Goal: Check status: Check status

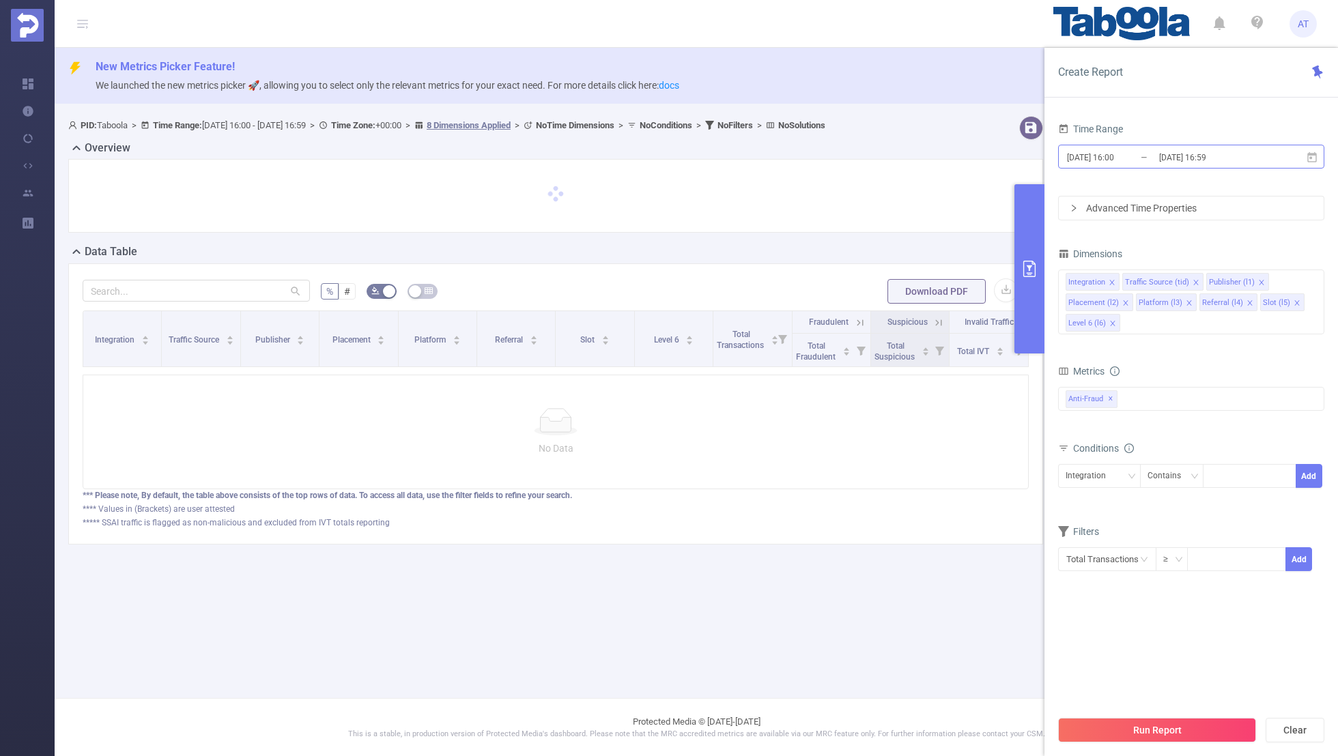
click at [1154, 151] on input "[DATE] 16:00" at bounding box center [1120, 157] width 111 height 18
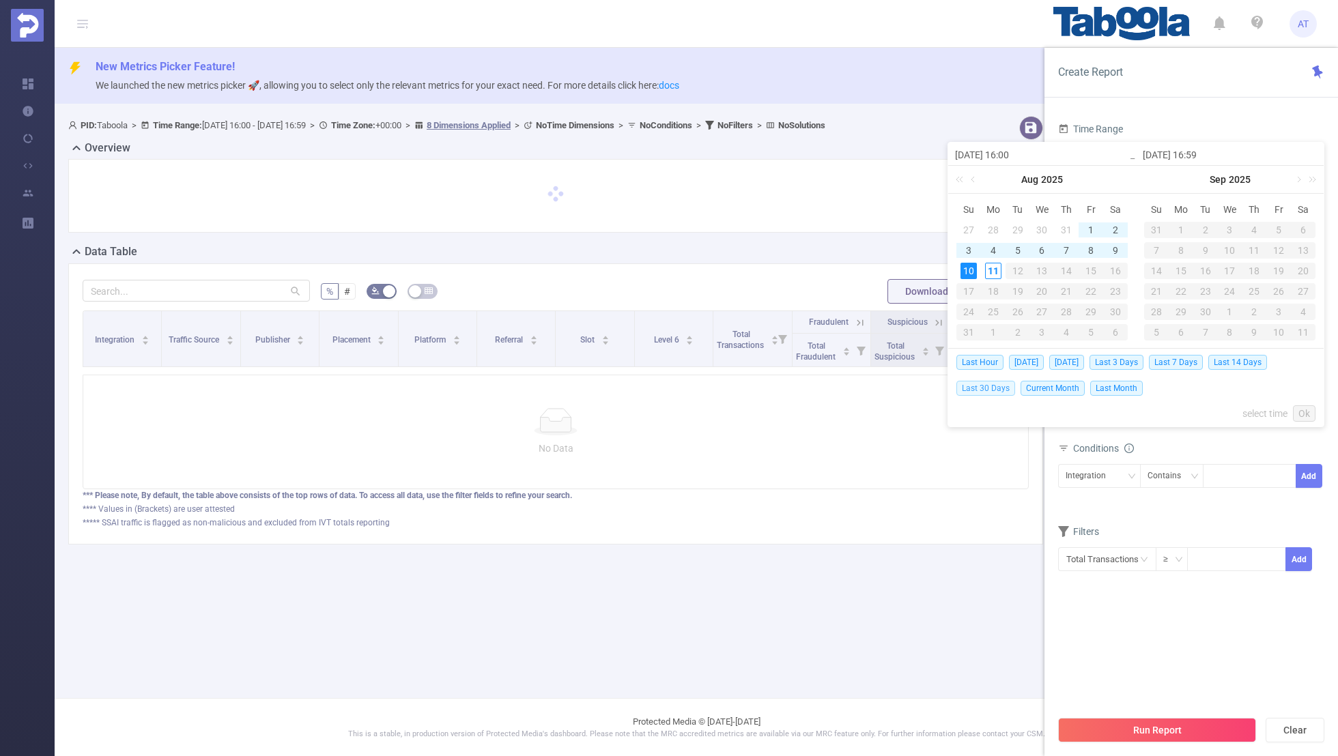
click at [981, 384] on span "Last 30 Days" at bounding box center [985, 388] width 59 height 15
type input "[DATE] 00:00"
type input "[DATE] 23:59"
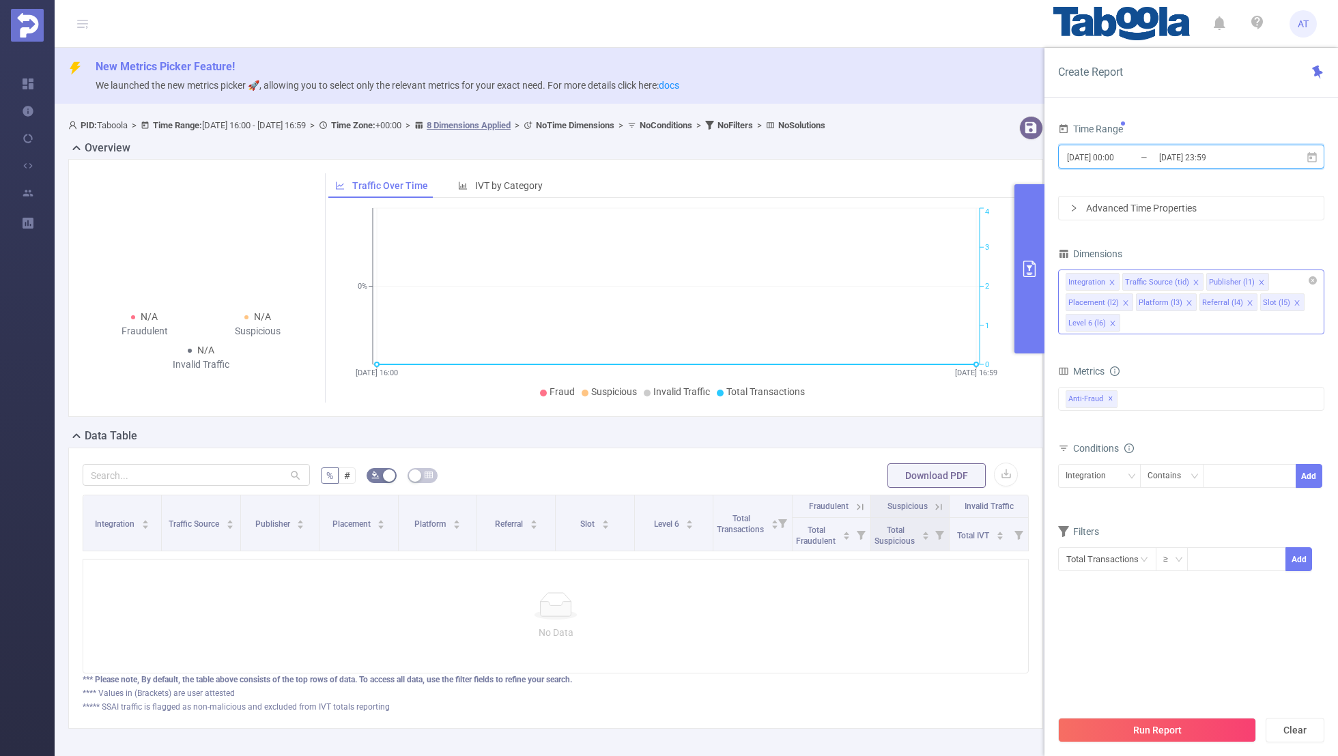
click at [1112, 279] on icon "icon: close" at bounding box center [1111, 282] width 7 height 7
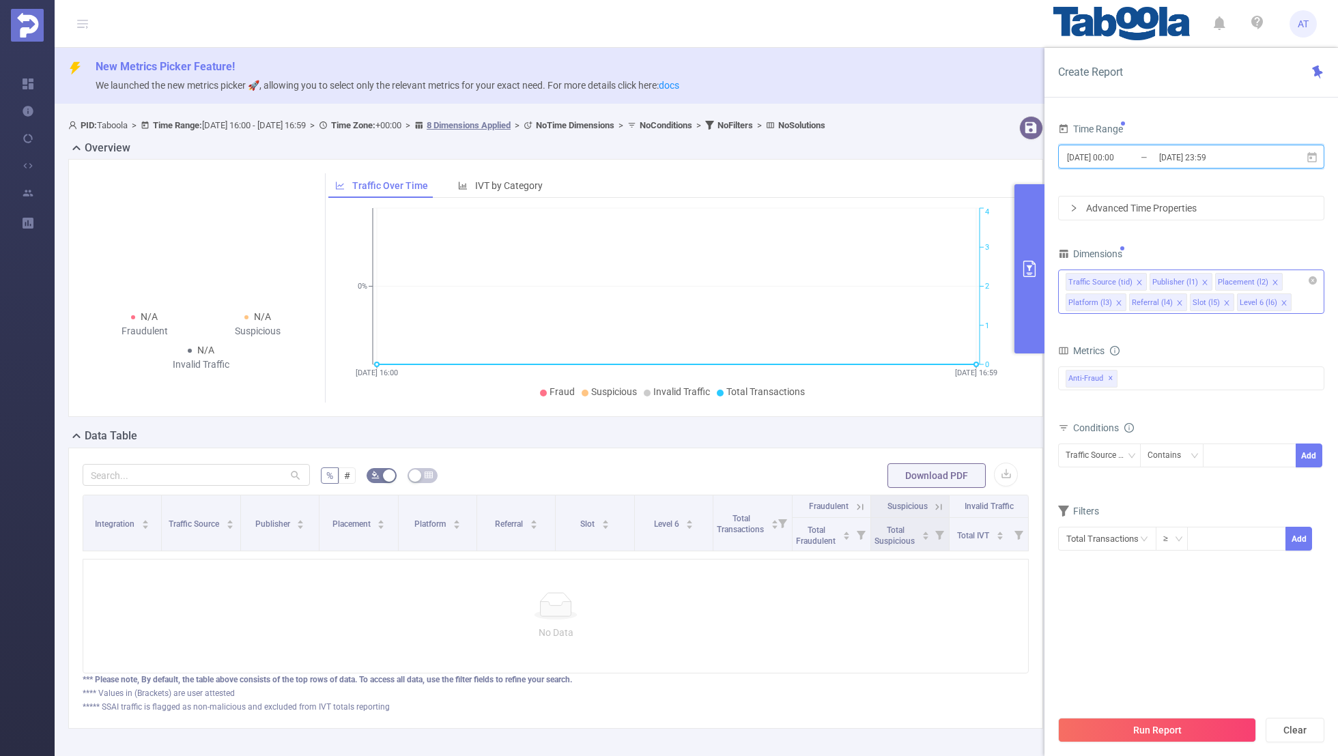
click at [1136, 279] on icon "icon: close" at bounding box center [1139, 282] width 7 height 7
click at [1189, 276] on span at bounding box center [1191, 282] width 7 height 15
click at [1183, 279] on icon "icon: close" at bounding box center [1184, 282] width 7 height 7
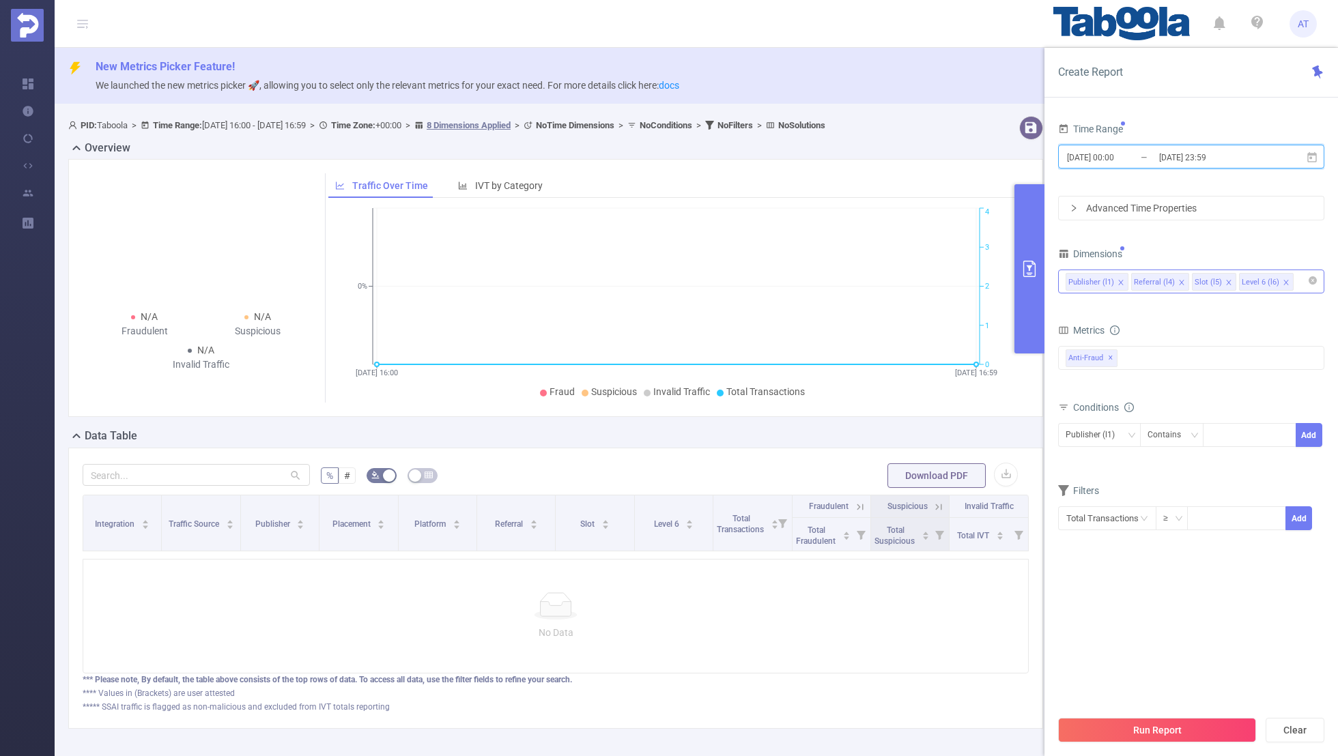
click at [1171, 279] on li "Referral (l4)" at bounding box center [1160, 282] width 58 height 18
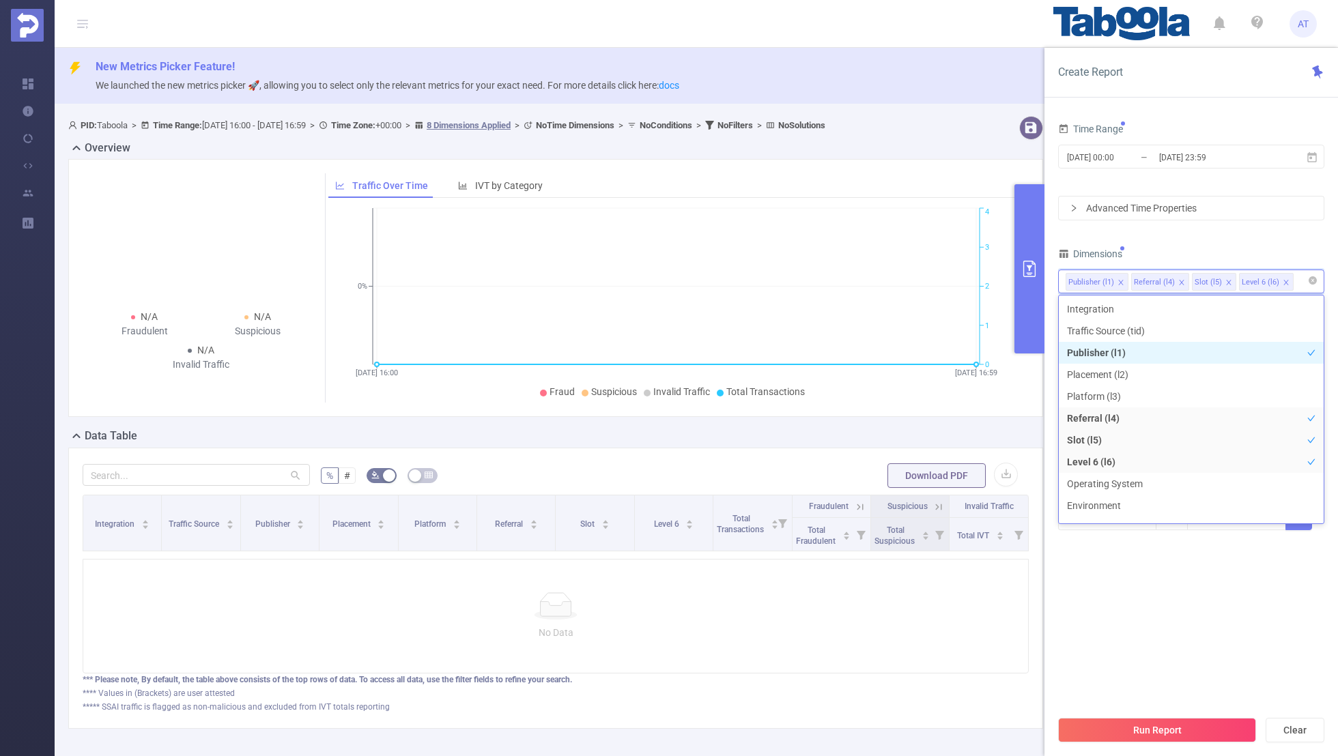
click at [1178, 279] on icon "icon: close" at bounding box center [1181, 282] width 7 height 7
click at [1164, 280] on icon "icon: close" at bounding box center [1167, 282] width 7 height 7
click at [1196, 240] on div "Time Range [DATE] 00:00 _ [DATE] 23:59 Advanced Time Properties Dimensions Publ…" at bounding box center [1191, 333] width 266 height 429
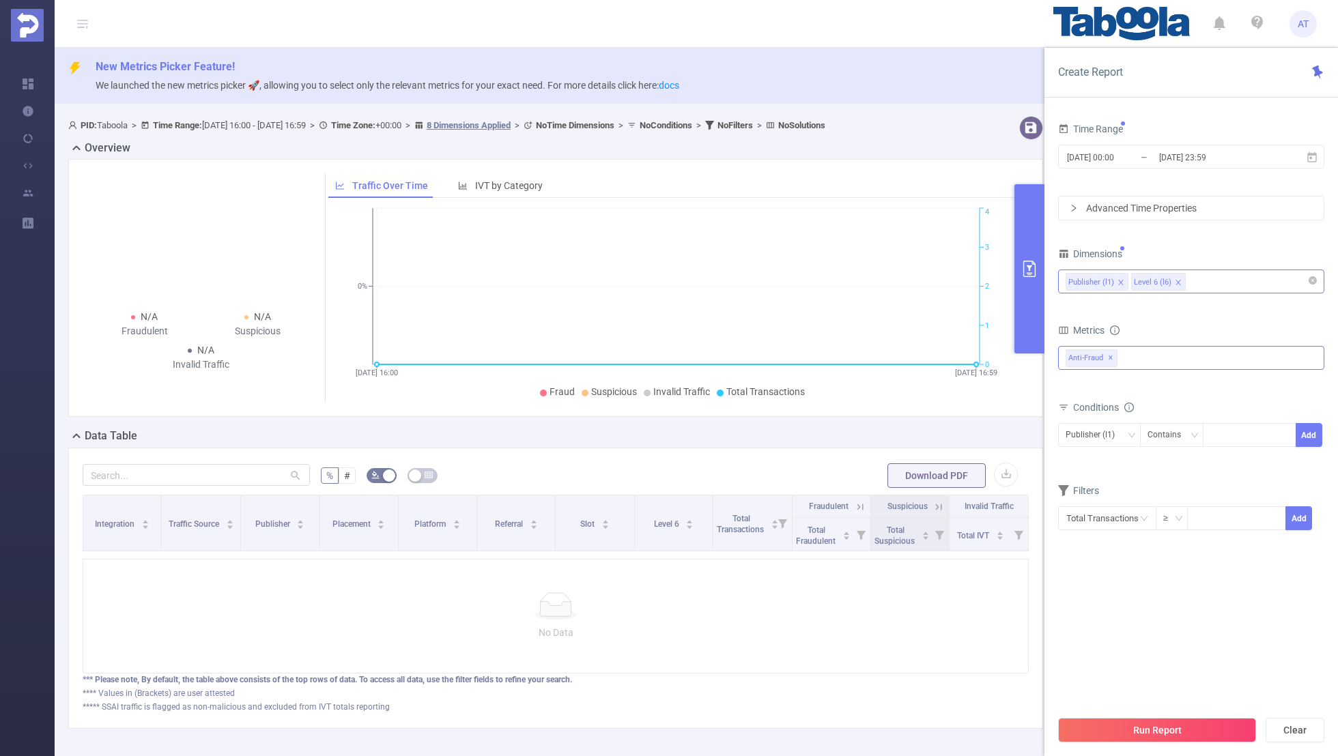
click at [1109, 354] on span "✕" at bounding box center [1110, 358] width 5 height 16
click at [1092, 355] on div at bounding box center [1191, 357] width 266 height 22
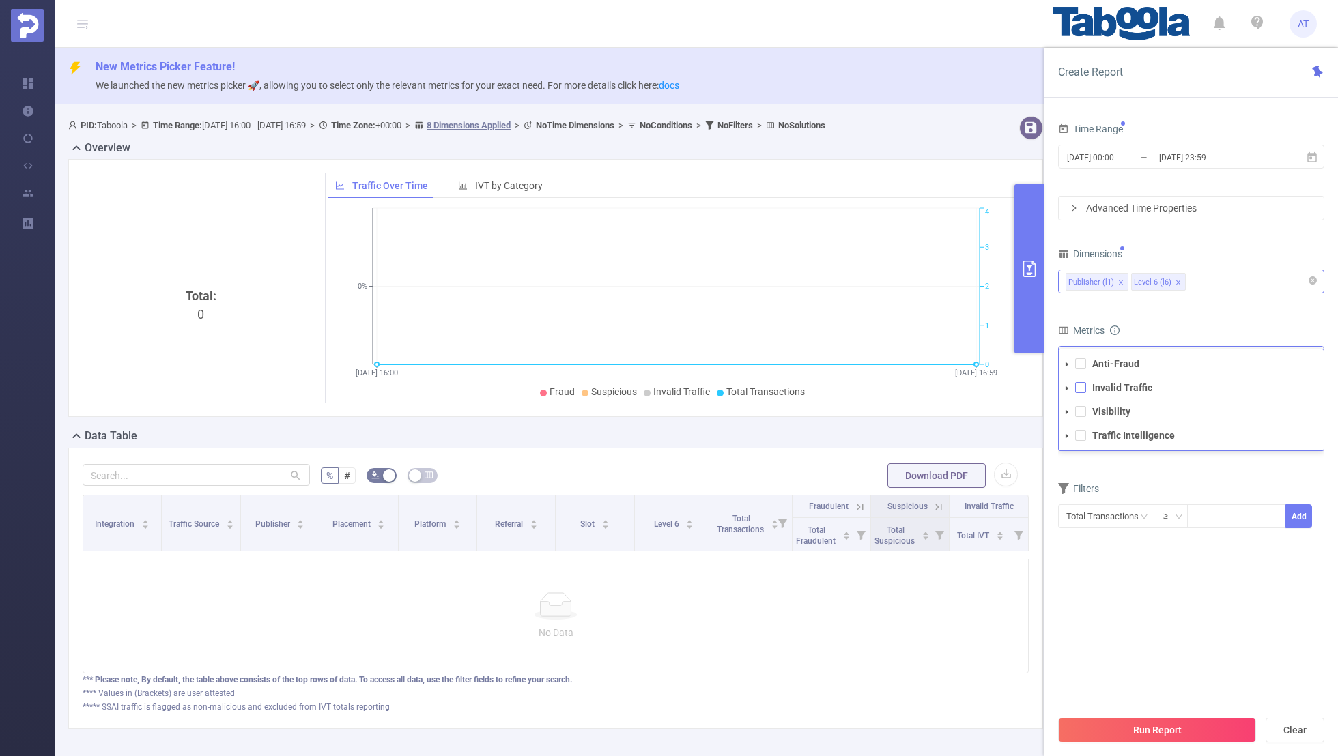
click at [1083, 389] on span at bounding box center [1080, 387] width 11 height 11
click at [1173, 319] on form "Dimensions Publisher (l1) Level 6 (l6) Metrics Total Fraudulent Bot/Virus Hosti…" at bounding box center [1191, 396] width 266 height 304
click at [1250, 426] on div at bounding box center [1249, 435] width 78 height 23
paste input "deepclickmedia-top5vip"
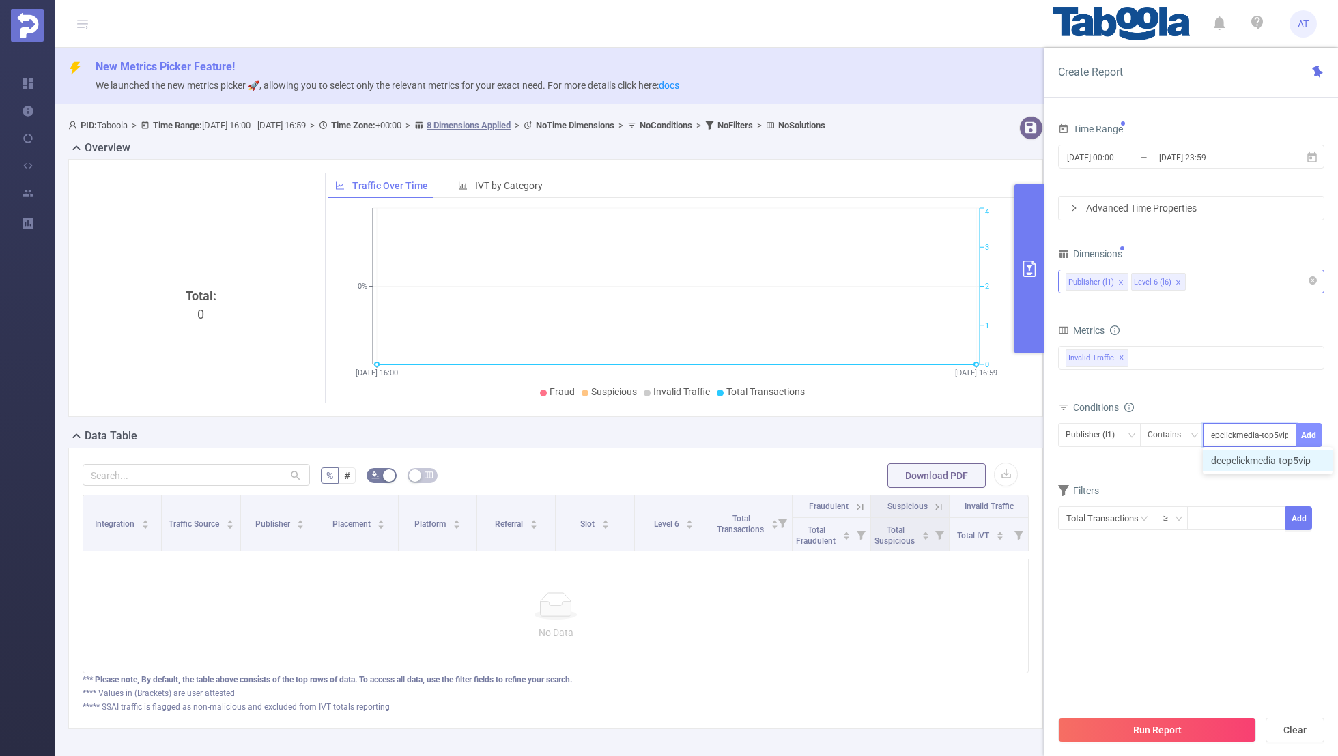
type input "deepclickmedia-top5vip"
click at [1304, 432] on button "Add" at bounding box center [1309, 435] width 27 height 24
click at [1199, 496] on form "Dimensions Publisher (l1) Level 6 (l6) Metrics Total Fraudulent Bot/Virus Hosti…" at bounding box center [1191, 407] width 266 height 327
click at [1112, 158] on input "[DATE] 00:00" at bounding box center [1120, 157] width 111 height 18
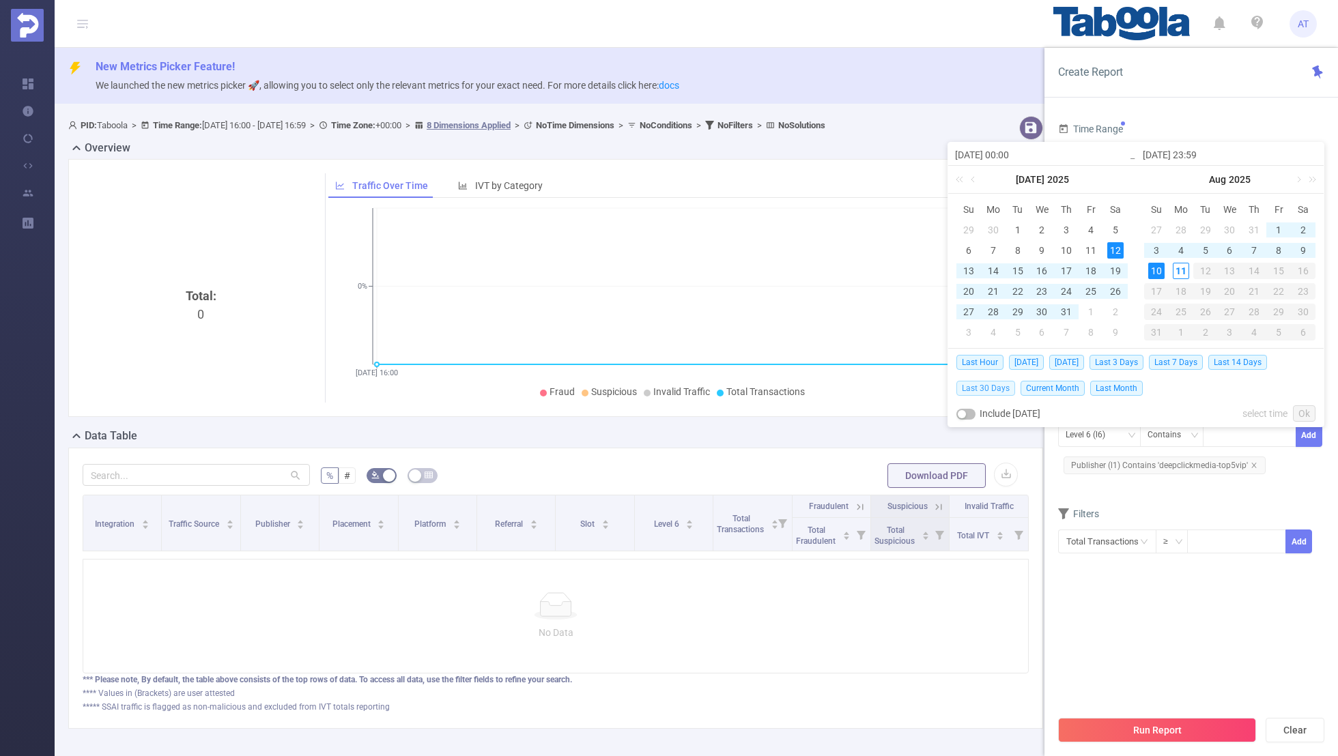
click at [988, 384] on span "Last 30 Days" at bounding box center [985, 388] width 59 height 15
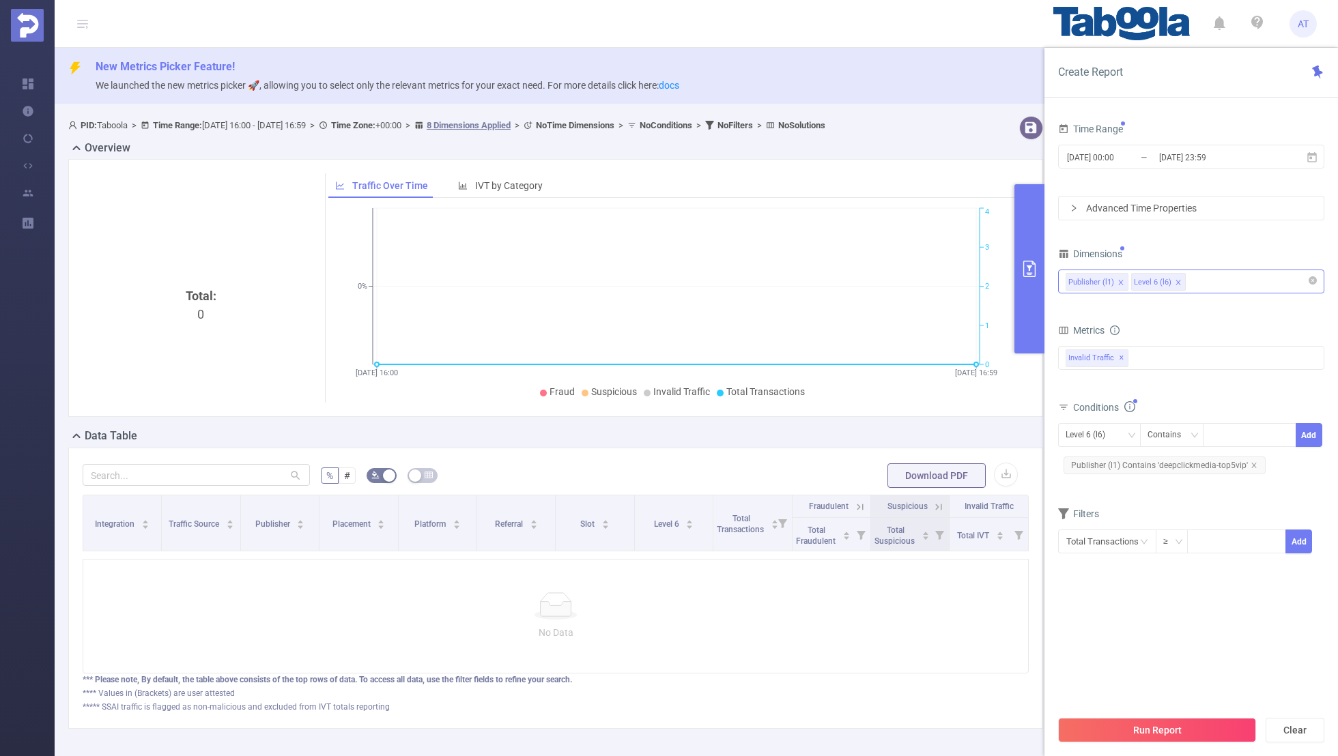
click at [1121, 610] on section "Time Range [DATE] 00:00 _ [DATE] 23:59 Advanced Time Properties Dimensions Publ…" at bounding box center [1191, 413] width 266 height 589
click at [1128, 723] on button "Run Report" at bounding box center [1157, 730] width 198 height 25
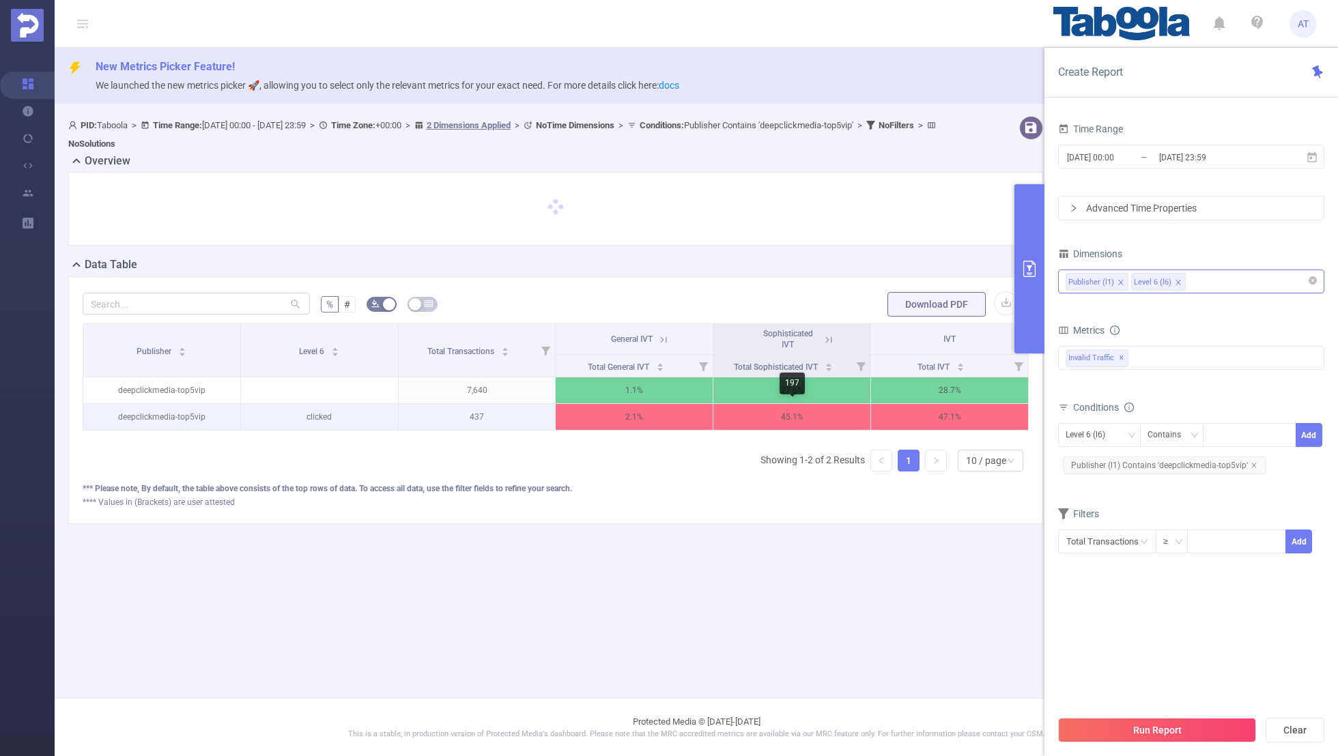
scroll to position [0, 3]
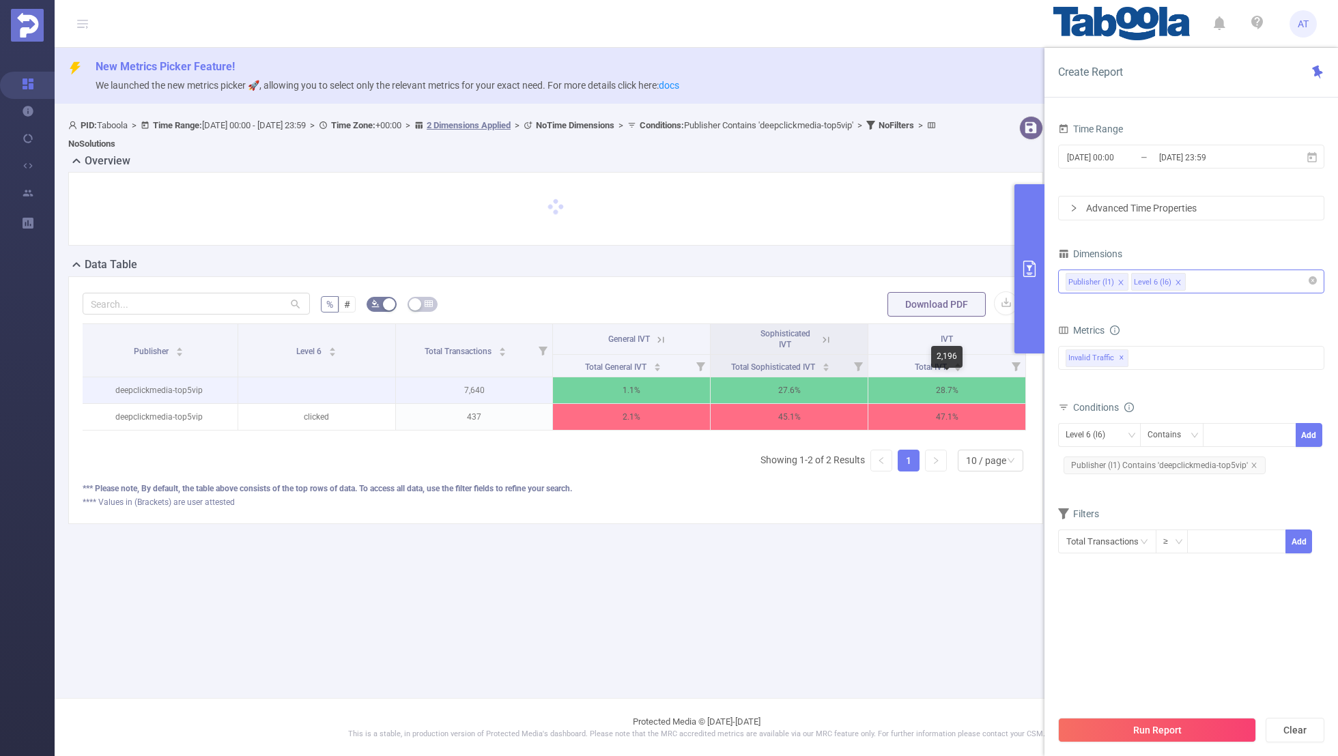
click at [951, 389] on p "28.7%" at bounding box center [946, 390] width 157 height 26
click at [817, 331] on span "Sophisticated IVT" at bounding box center [789, 337] width 68 height 12
click at [826, 335] on icon at bounding box center [826, 340] width 12 height 12
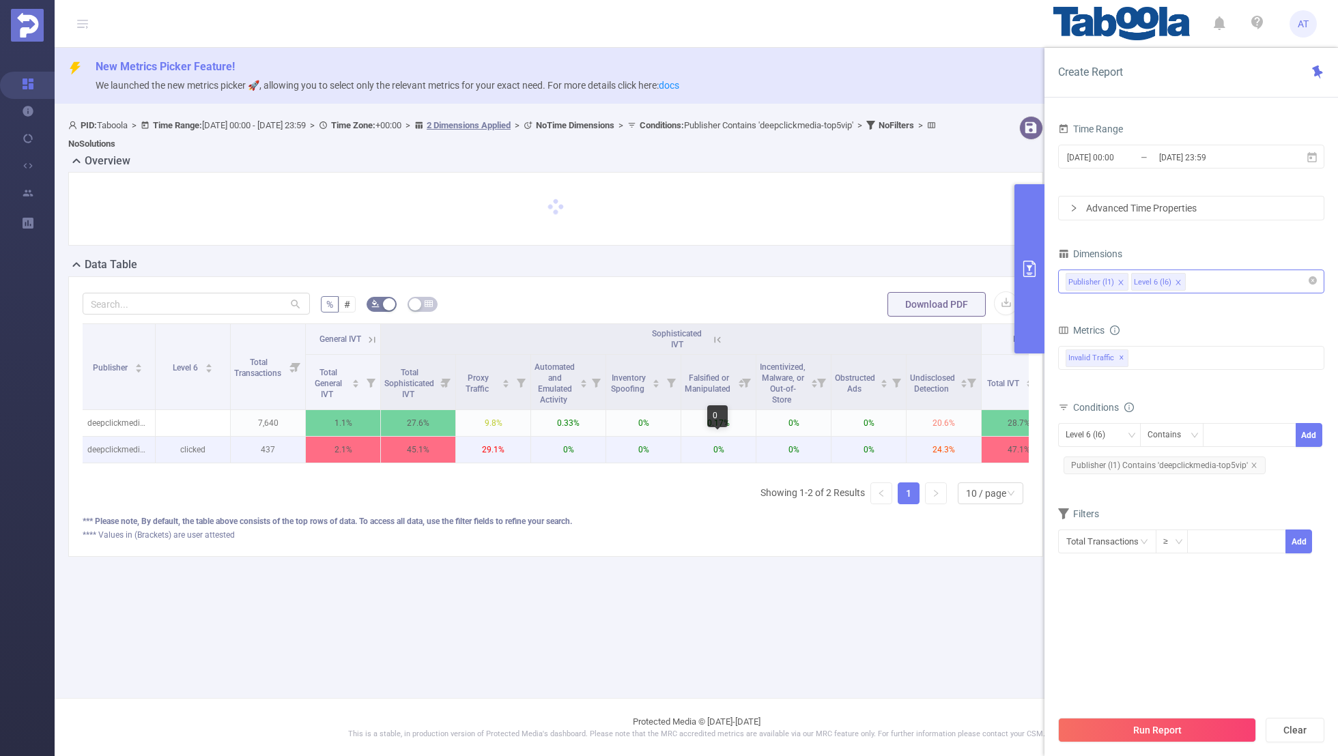
scroll to position [0, 33]
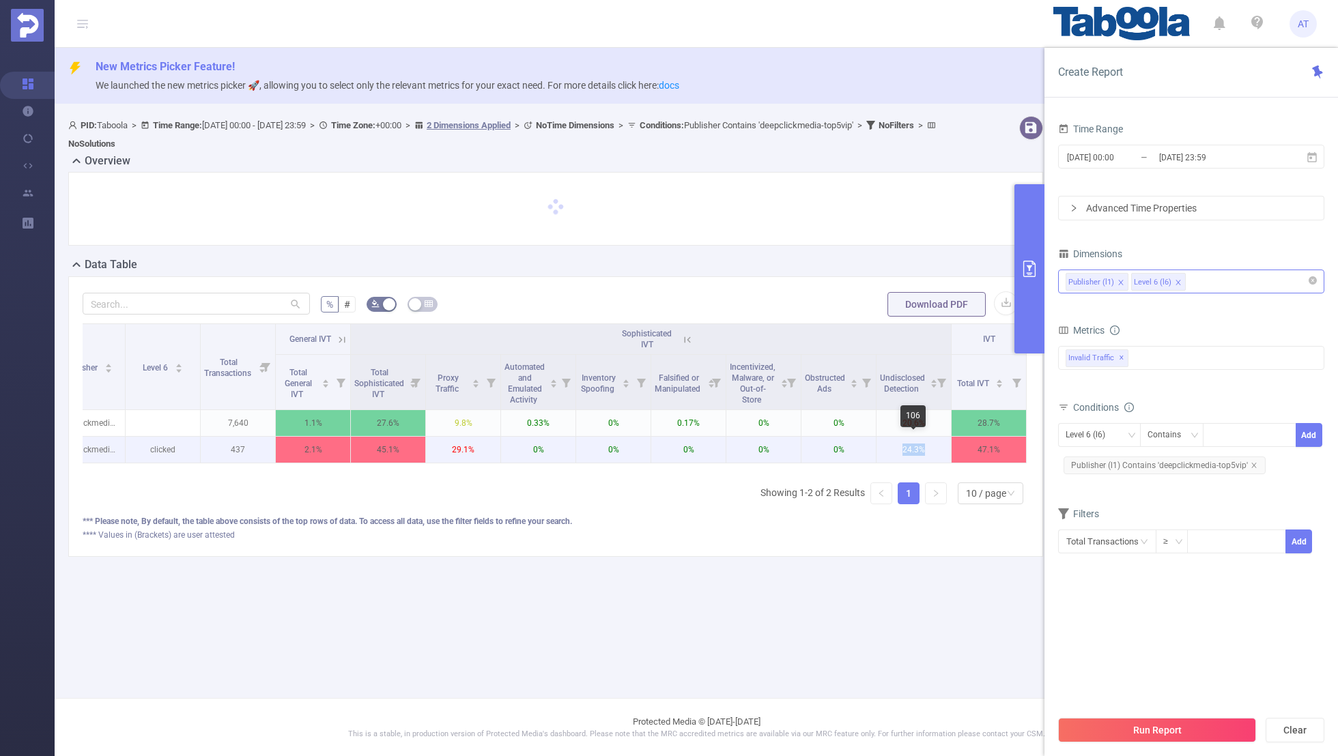
drag, startPoint x: 930, startPoint y: 446, endPoint x: 897, endPoint y: 446, distance: 33.4
click at [897, 446] on p "24.3%" at bounding box center [913, 450] width 74 height 26
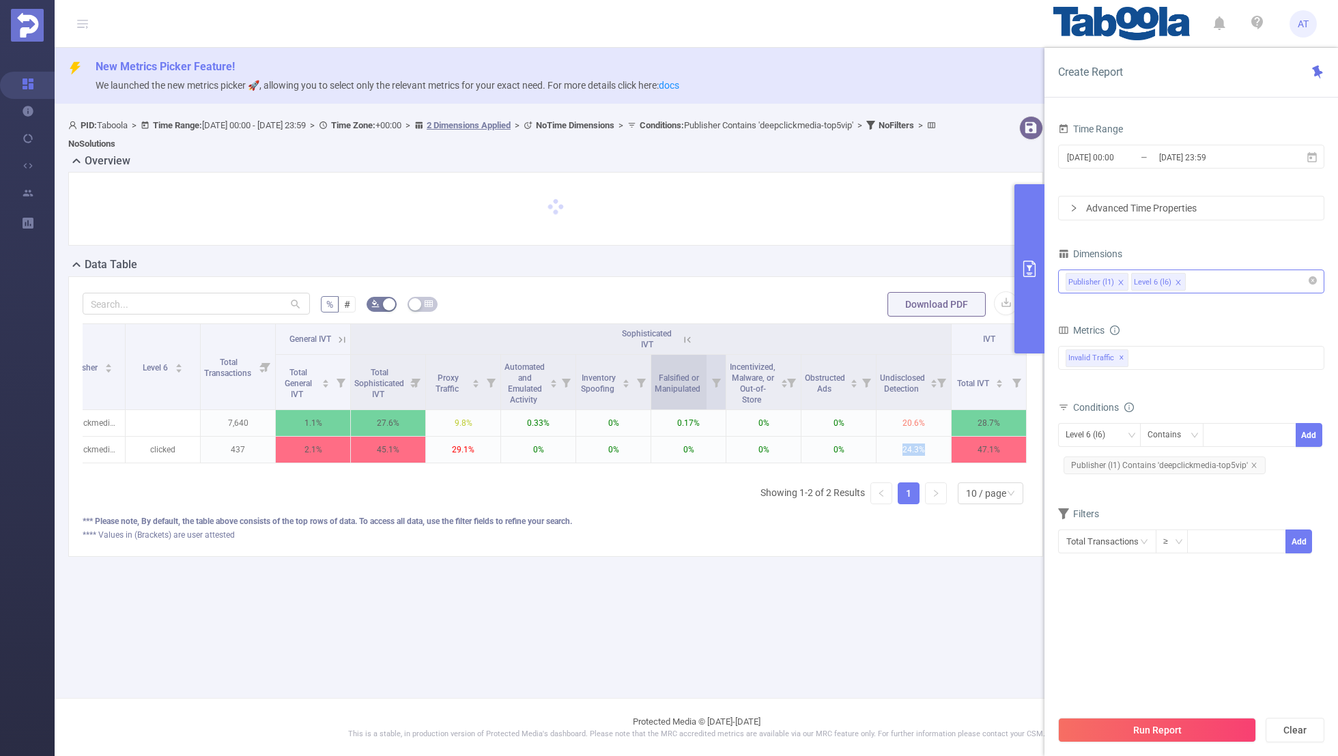
scroll to position [0, 0]
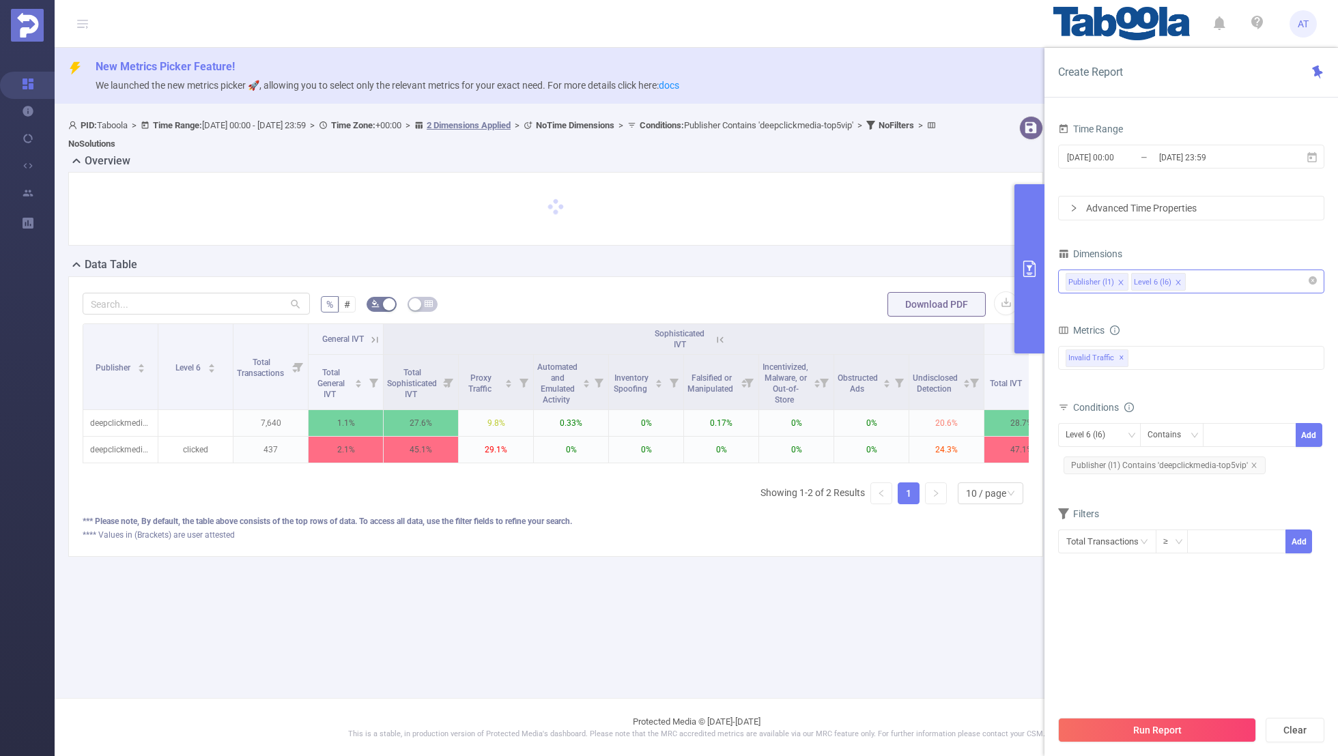
click at [375, 334] on icon at bounding box center [375, 340] width 12 height 12
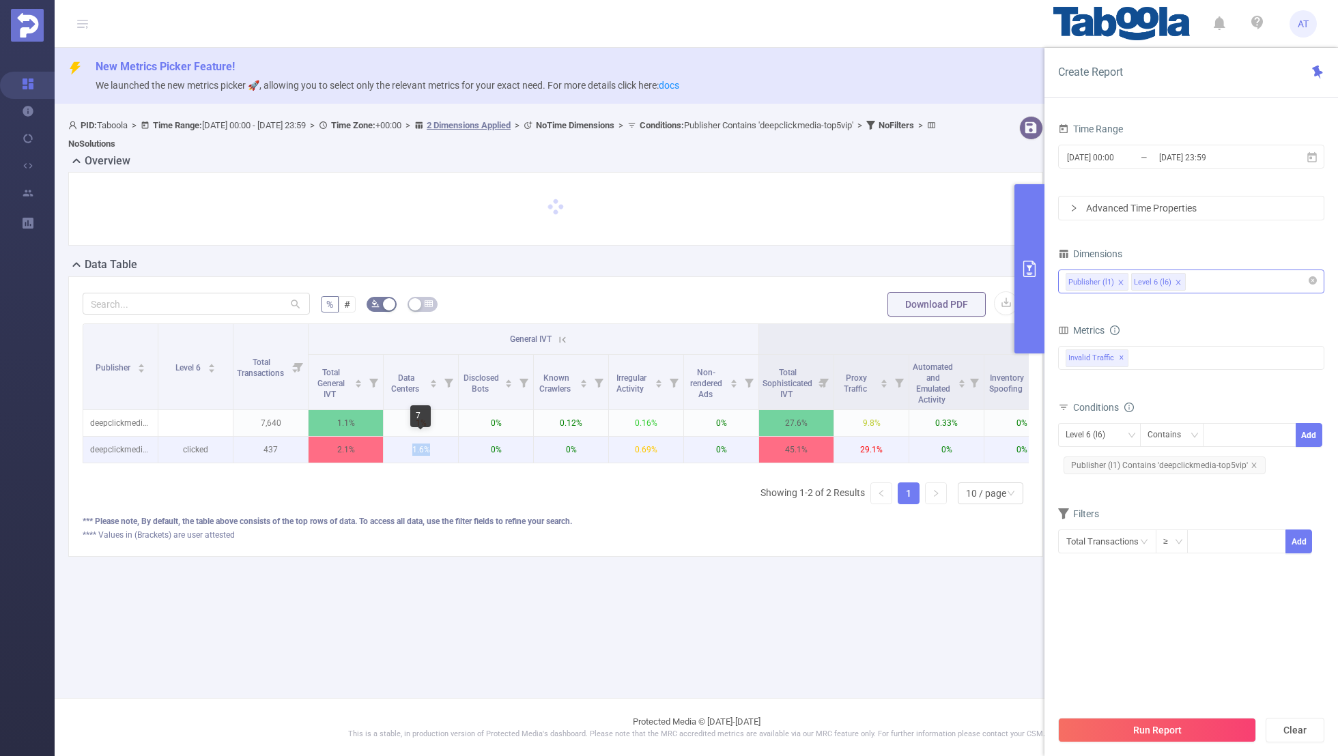
drag, startPoint x: 440, startPoint y: 448, endPoint x: 405, endPoint y: 448, distance: 34.1
click at [405, 448] on p "1.6%" at bounding box center [421, 450] width 74 height 26
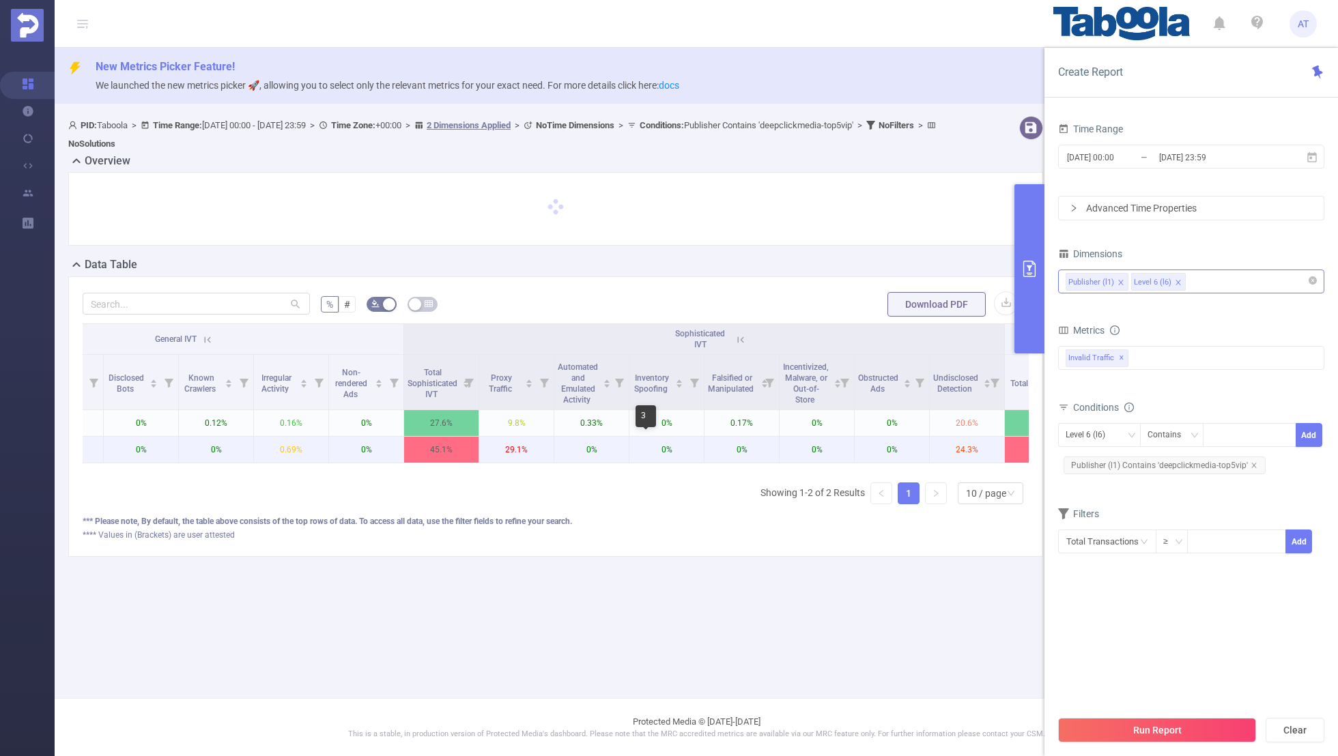
scroll to position [0, 390]
